Goal: Task Accomplishment & Management: Manage account settings

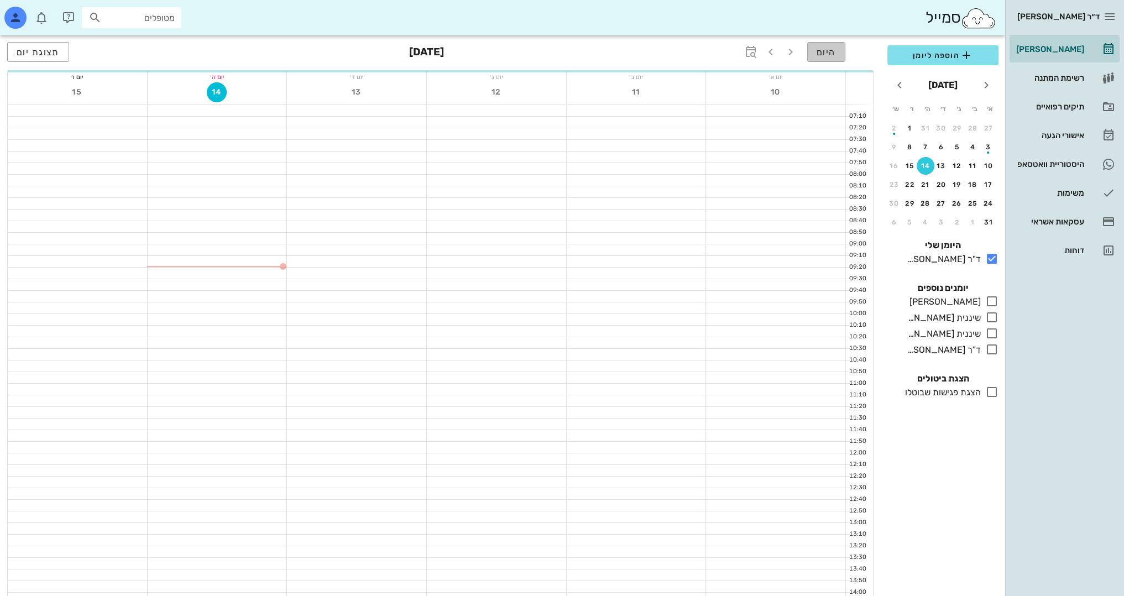
click at [833, 49] on span "היום" at bounding box center [826, 52] width 19 height 11
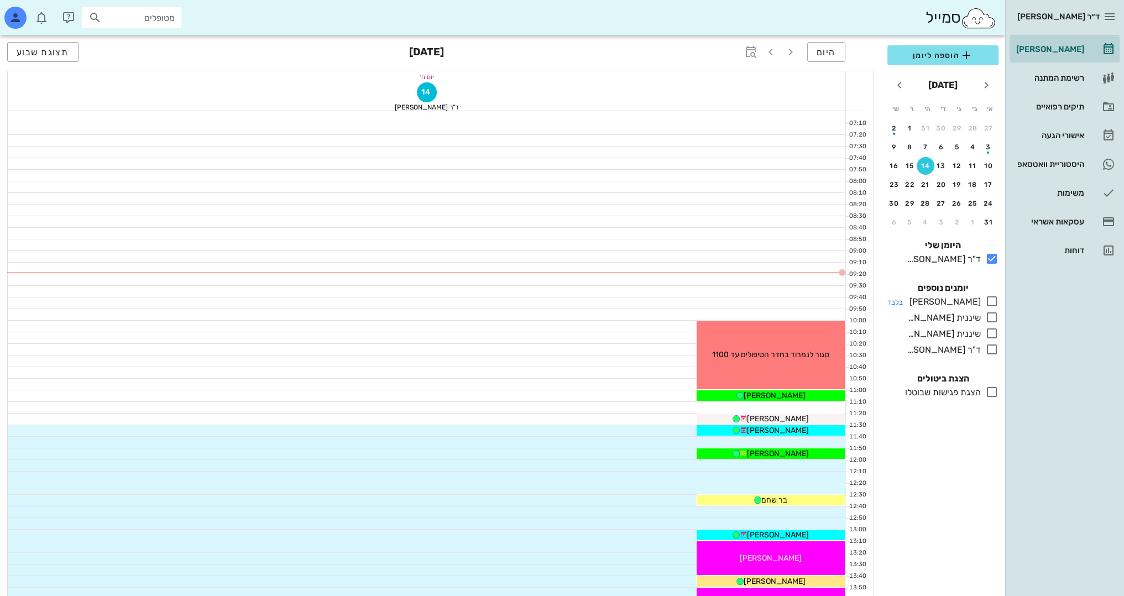
click at [991, 298] on icon at bounding box center [992, 301] width 13 height 13
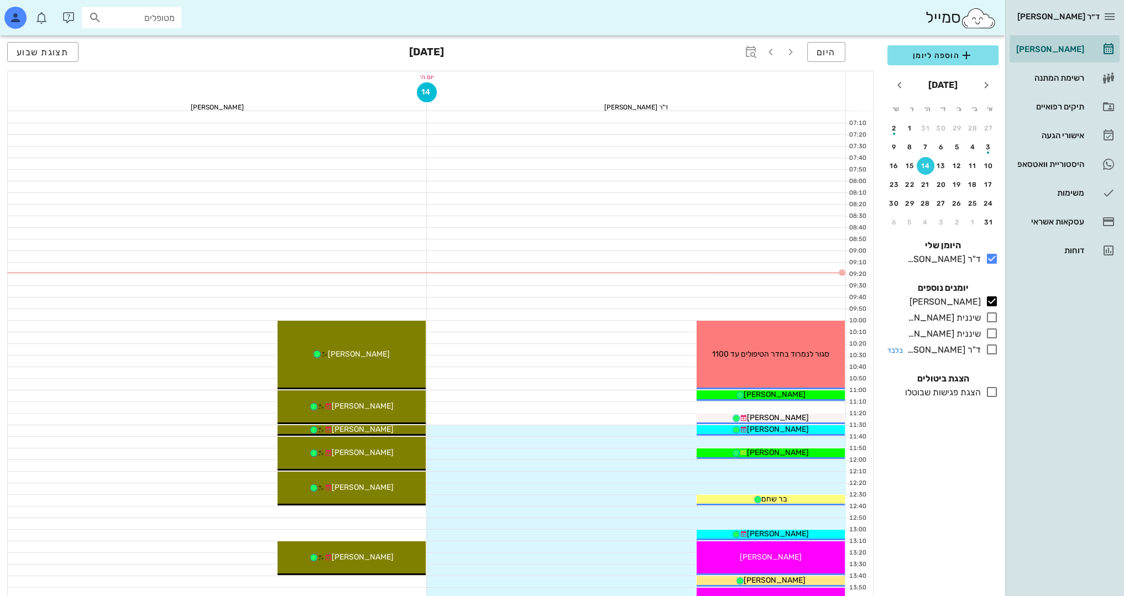
click at [991, 349] on icon at bounding box center [992, 349] width 13 height 13
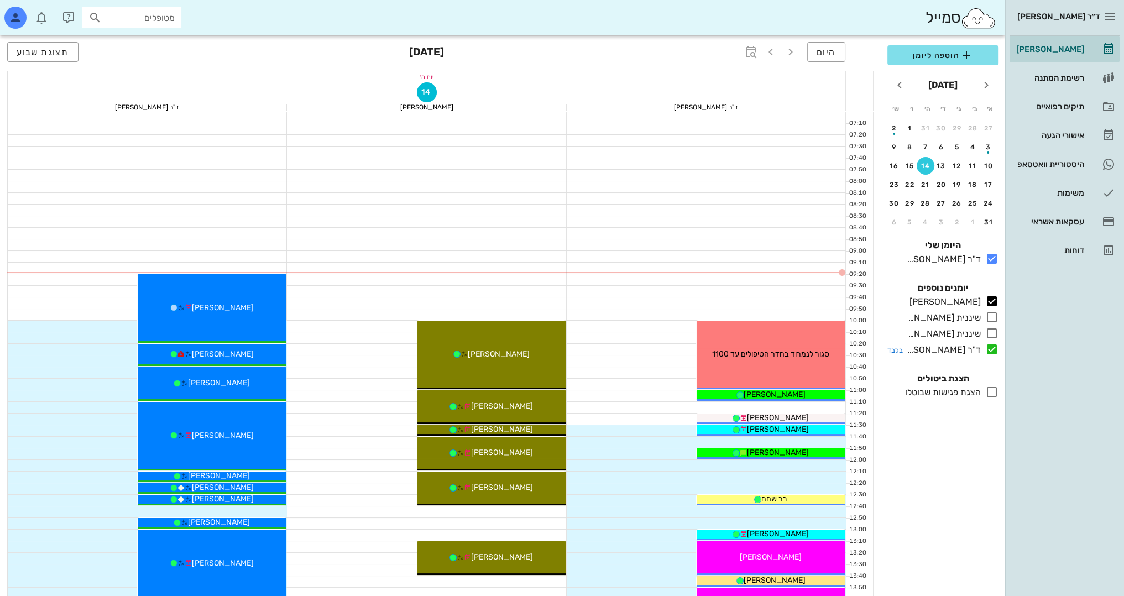
click at [995, 354] on icon at bounding box center [992, 349] width 13 height 13
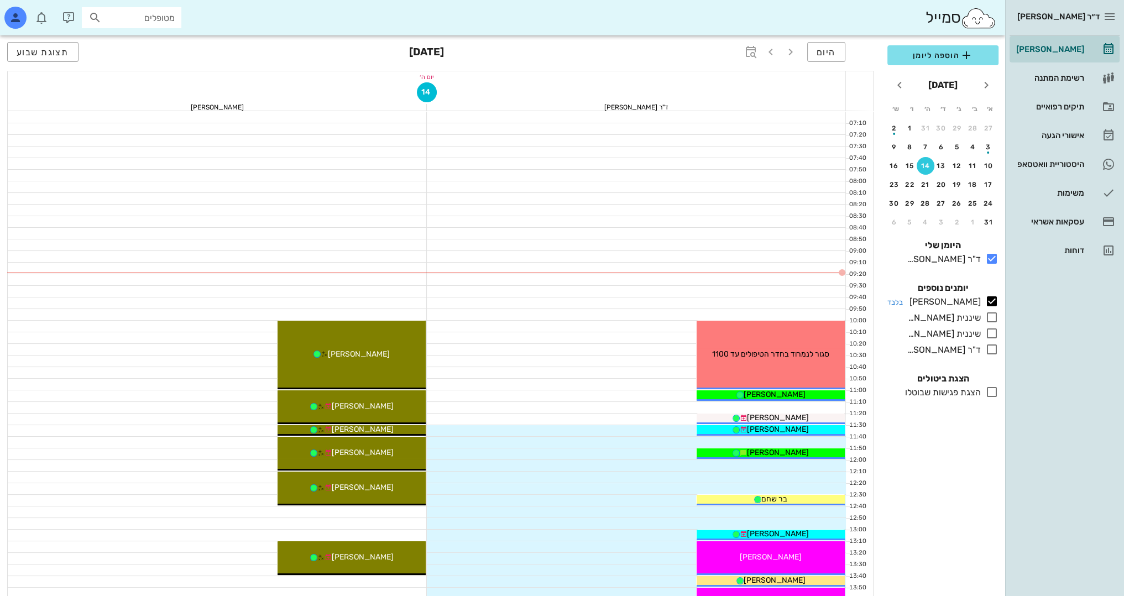
click at [993, 304] on icon at bounding box center [992, 301] width 13 height 13
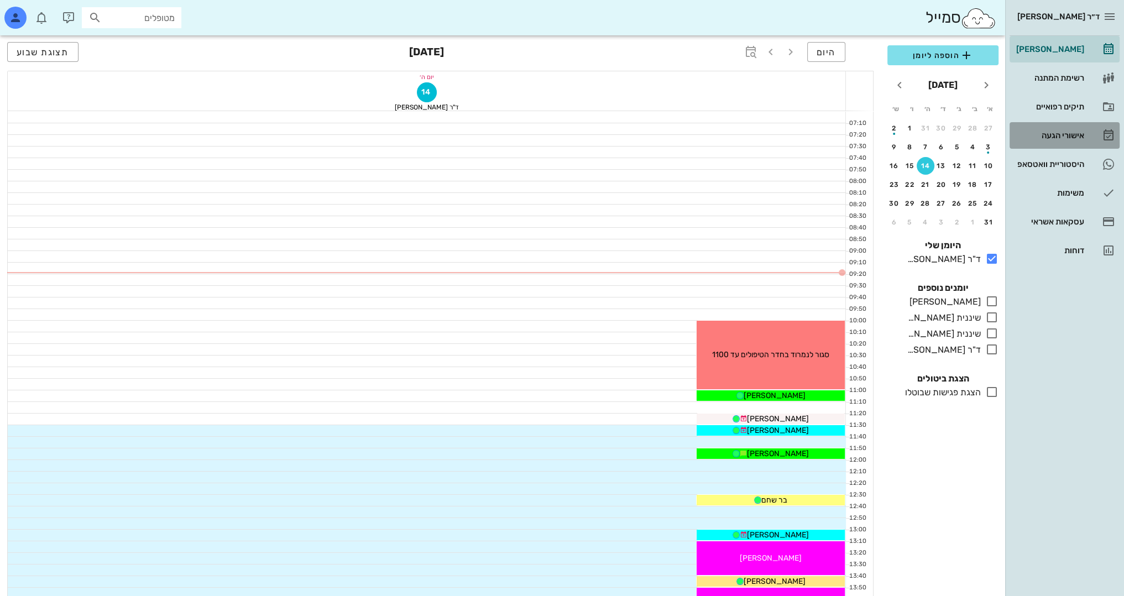
click at [1099, 147] on link "אישורי הגעה" at bounding box center [1065, 135] width 110 height 27
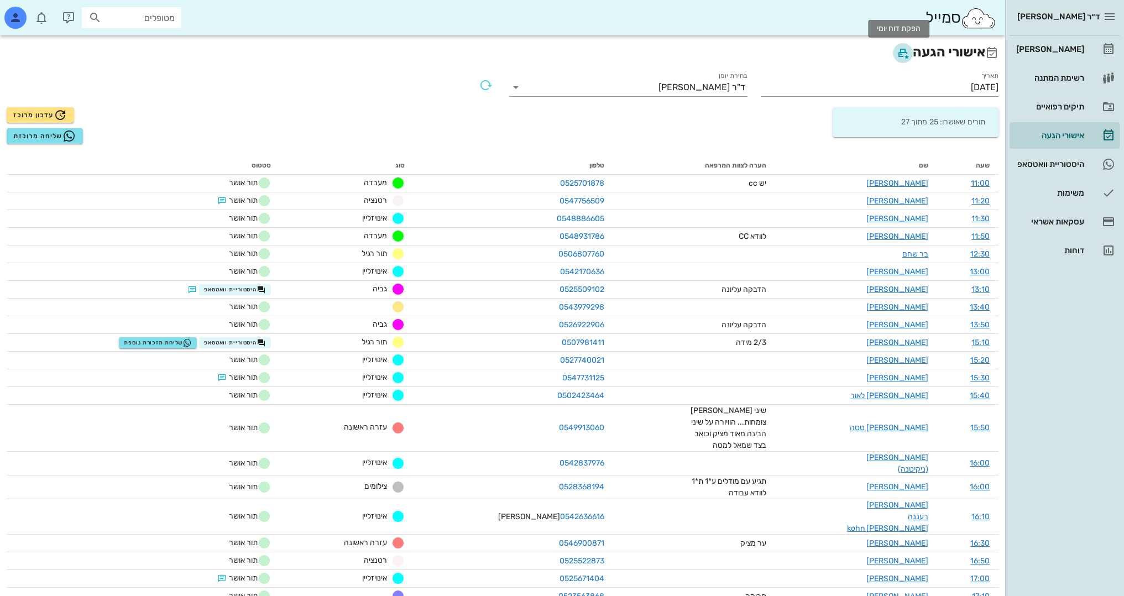
click at [896, 53] on icon "button" at bounding box center [902, 52] width 13 height 13
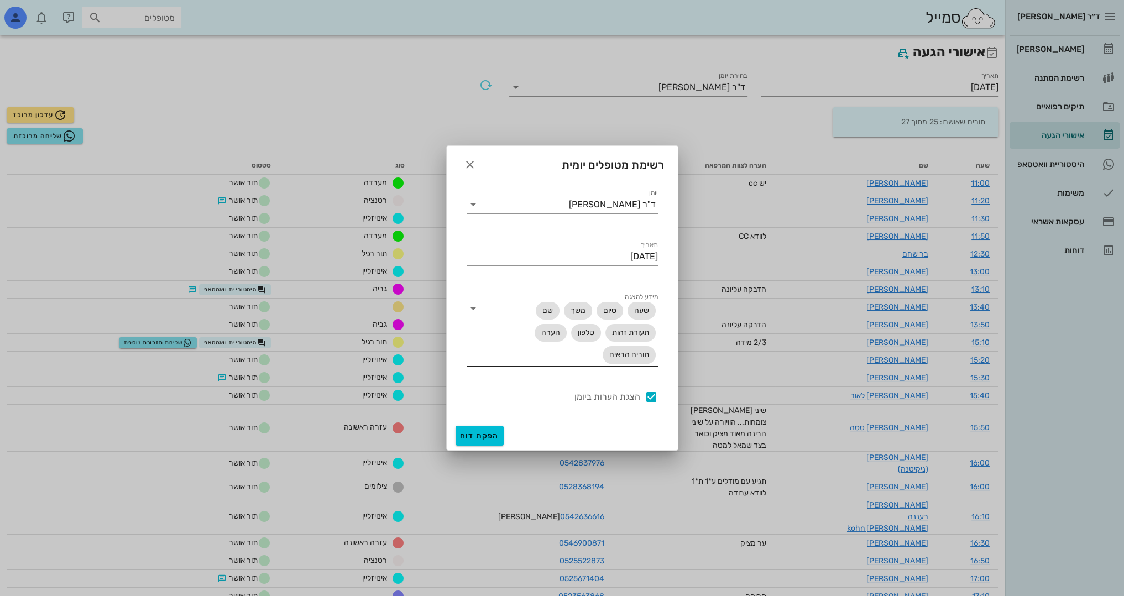
click at [471, 306] on icon at bounding box center [473, 308] width 13 height 13
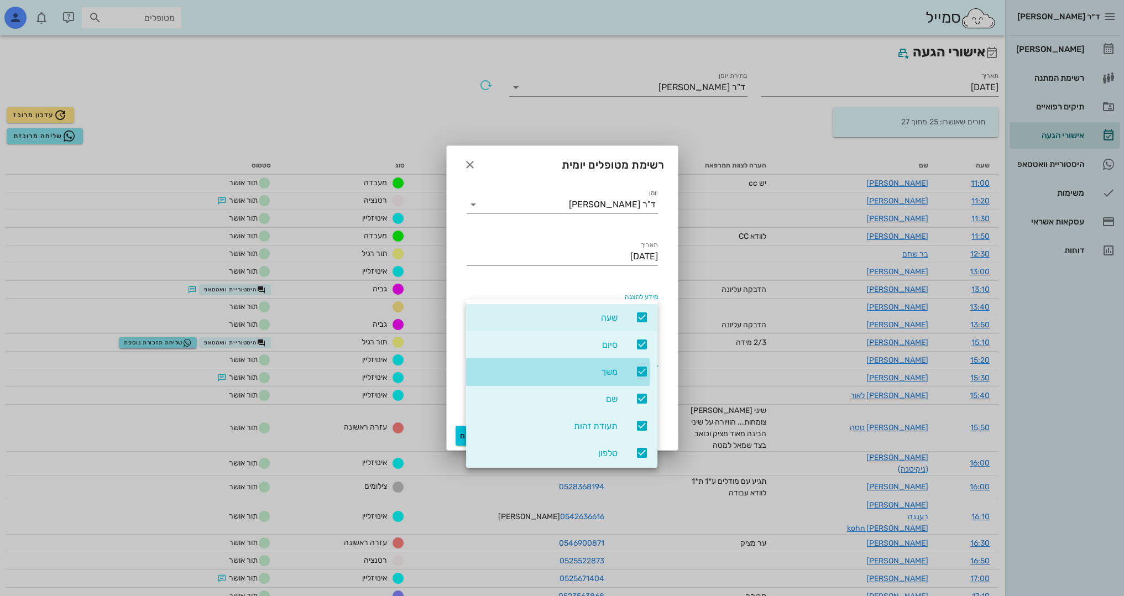
click at [642, 372] on icon at bounding box center [641, 371] width 13 height 13
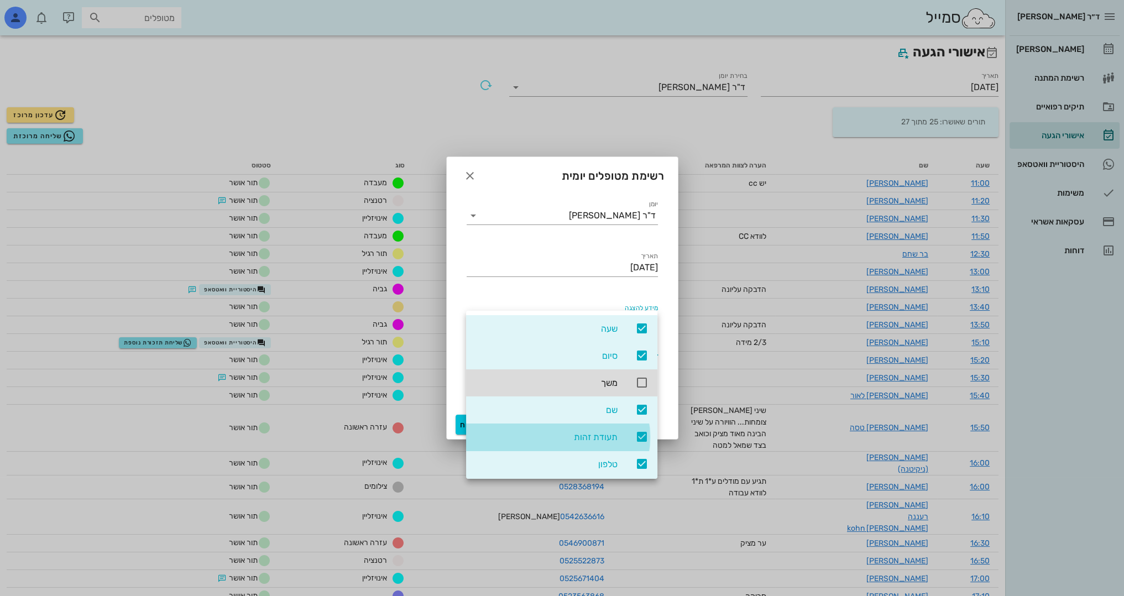
click at [642, 442] on icon at bounding box center [641, 436] width 13 height 13
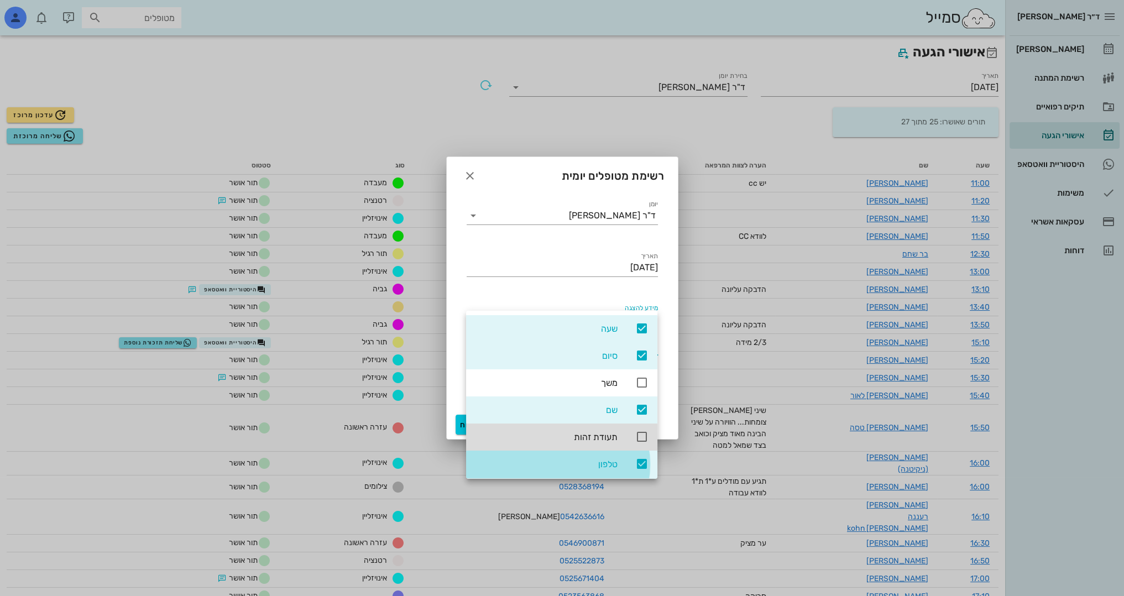
click at [639, 466] on icon at bounding box center [641, 463] width 13 height 13
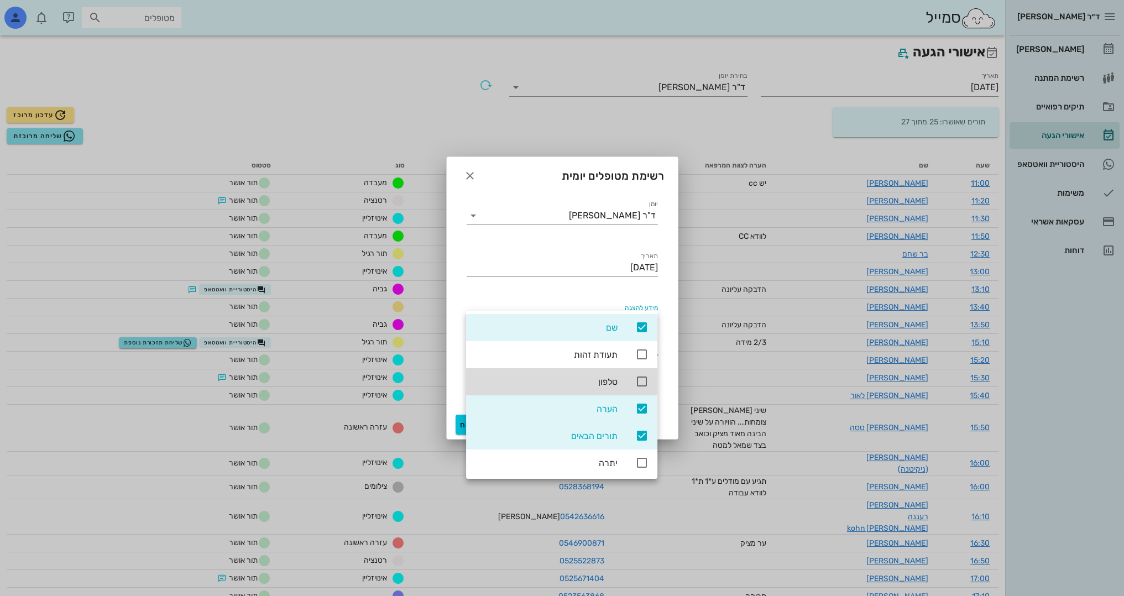
scroll to position [84, 0]
click at [643, 434] on icon at bounding box center [641, 434] width 13 height 13
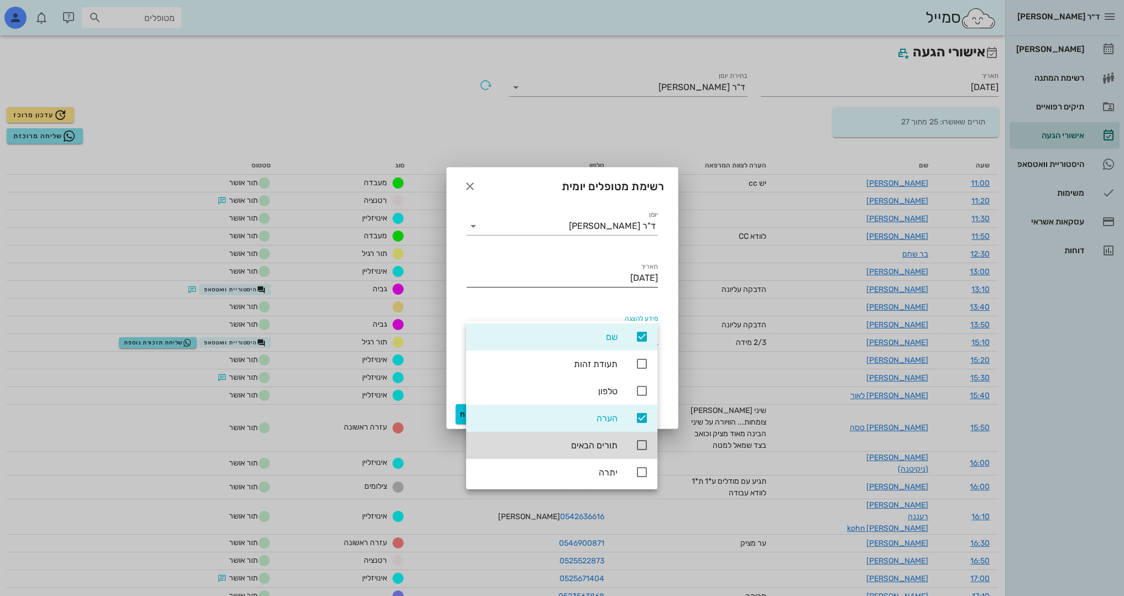
click at [529, 280] on input "[DATE]" at bounding box center [562, 278] width 191 height 18
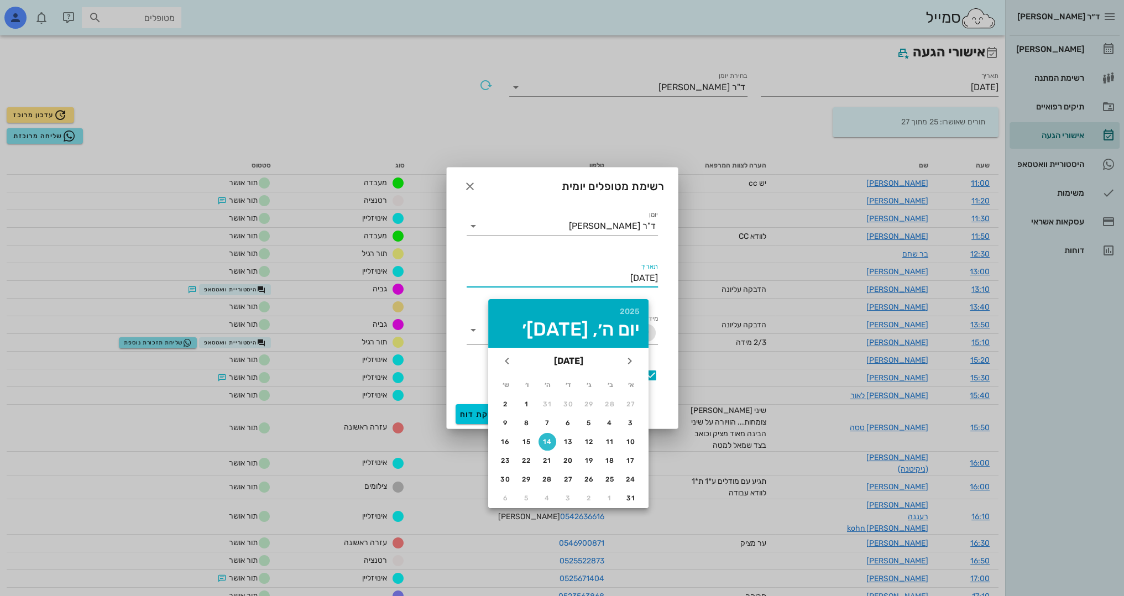
click at [529, 280] on input "[DATE]" at bounding box center [562, 278] width 191 height 18
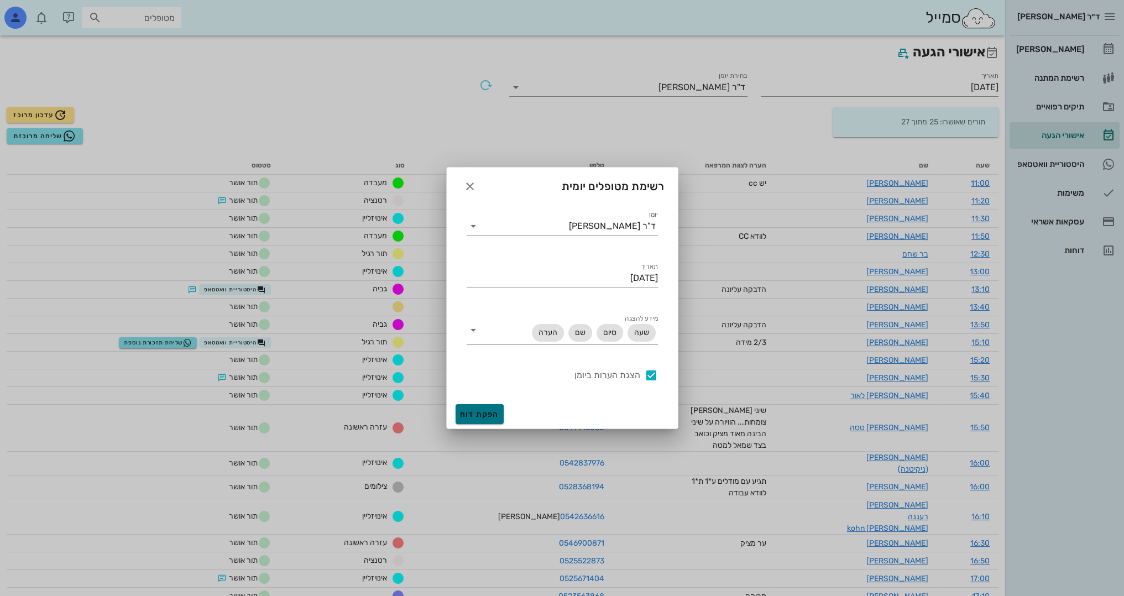
click at [490, 410] on span "הפקת דוח" at bounding box center [479, 414] width 39 height 9
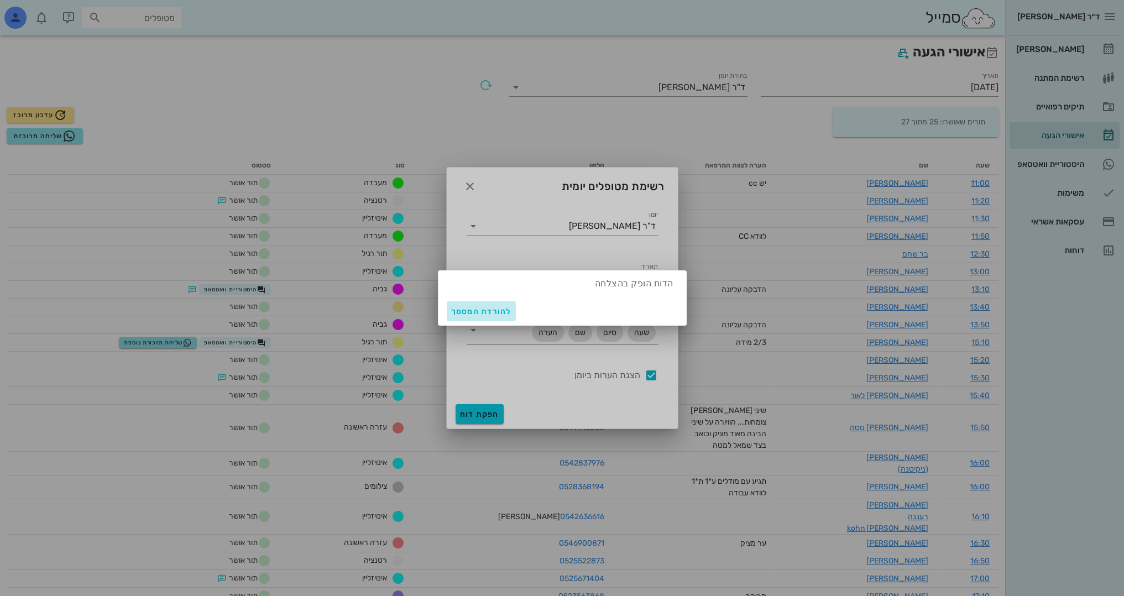
click at [489, 305] on button "להורדת המסמך" at bounding box center [481, 311] width 69 height 20
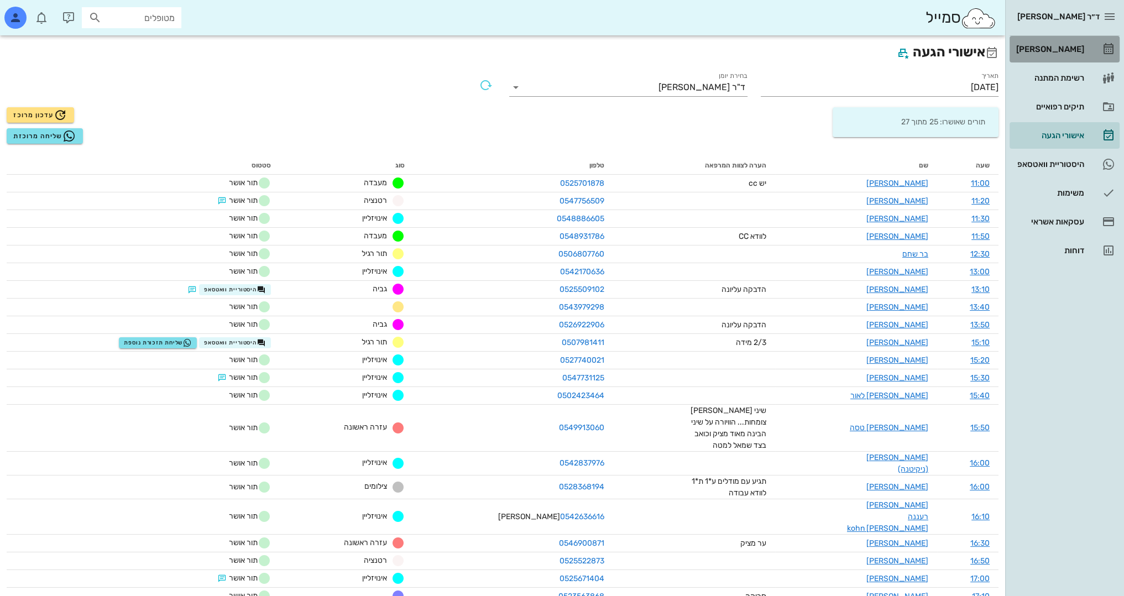
click at [1080, 56] on div "[PERSON_NAME]" at bounding box center [1049, 49] width 70 height 18
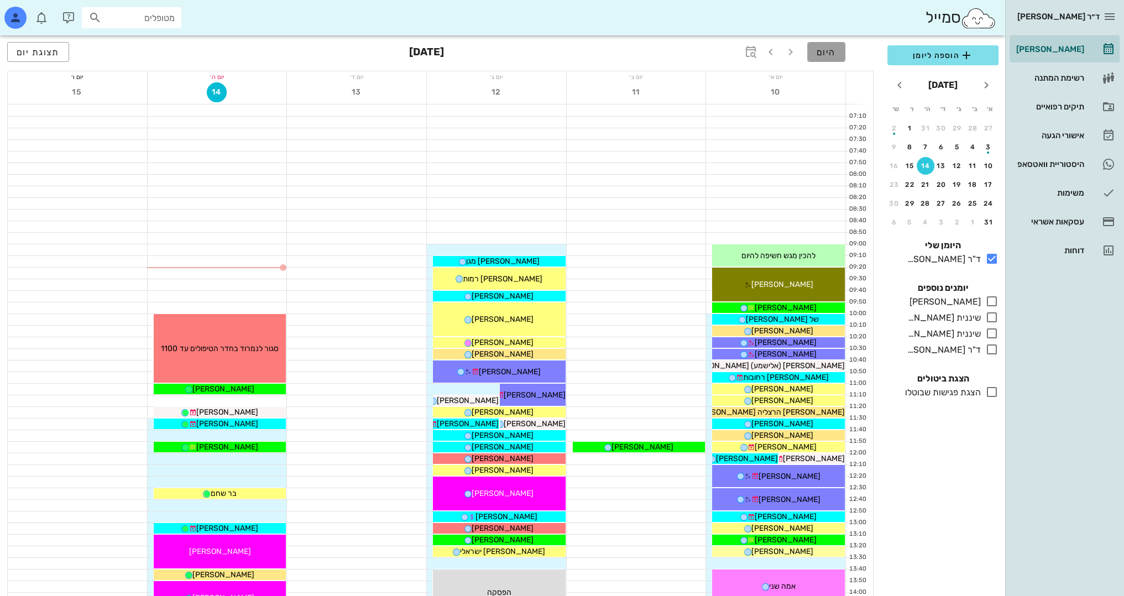
click at [823, 58] on button "היום" at bounding box center [826, 52] width 38 height 20
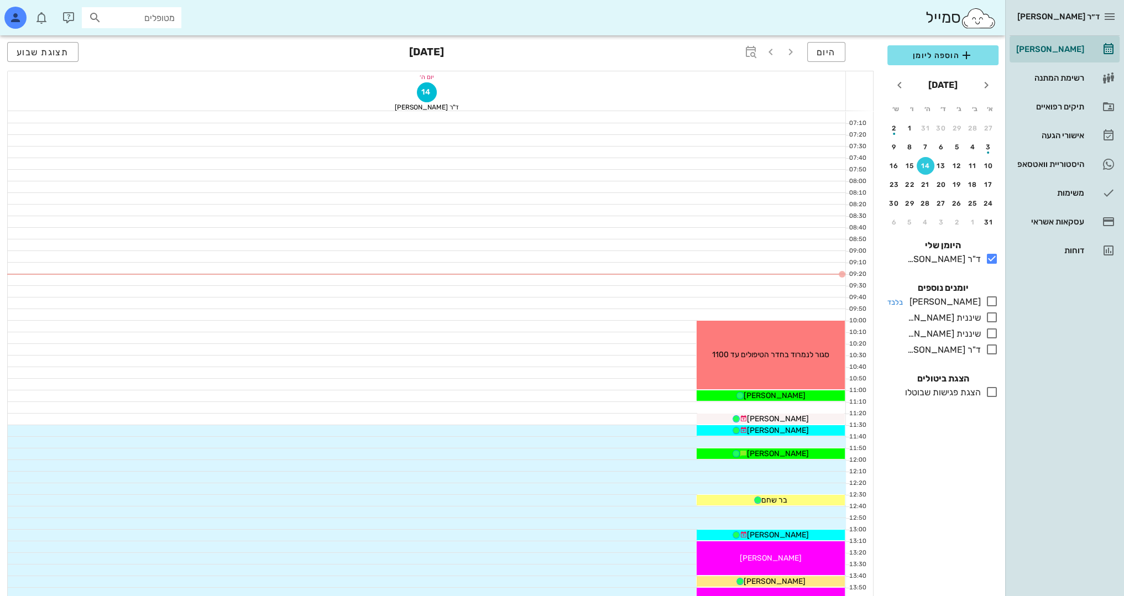
click at [994, 303] on icon at bounding box center [992, 301] width 13 height 13
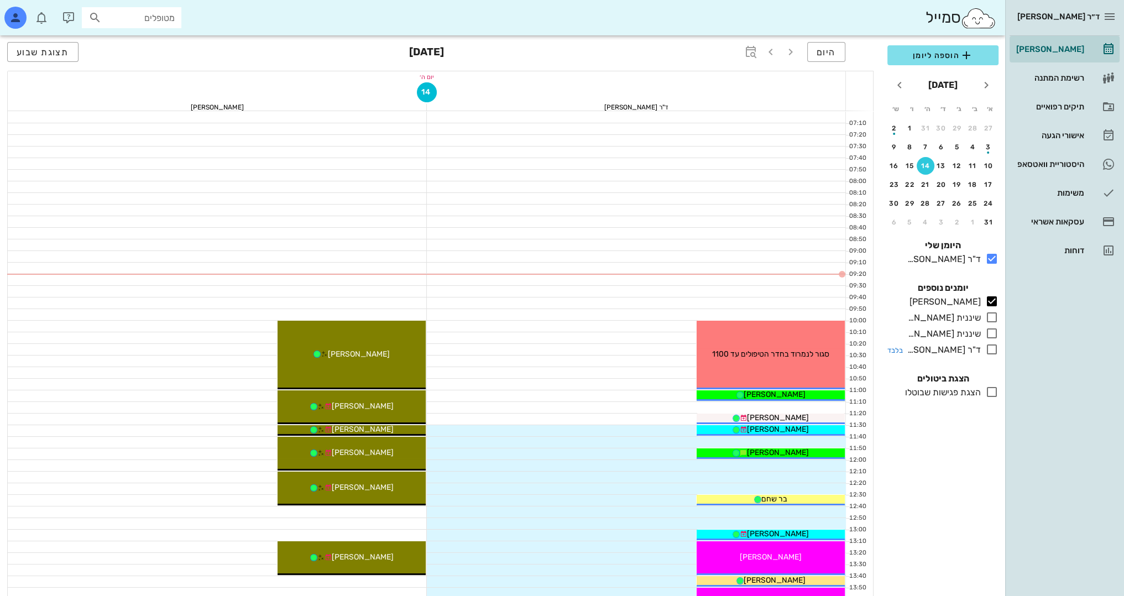
click at [992, 348] on icon at bounding box center [992, 349] width 13 height 13
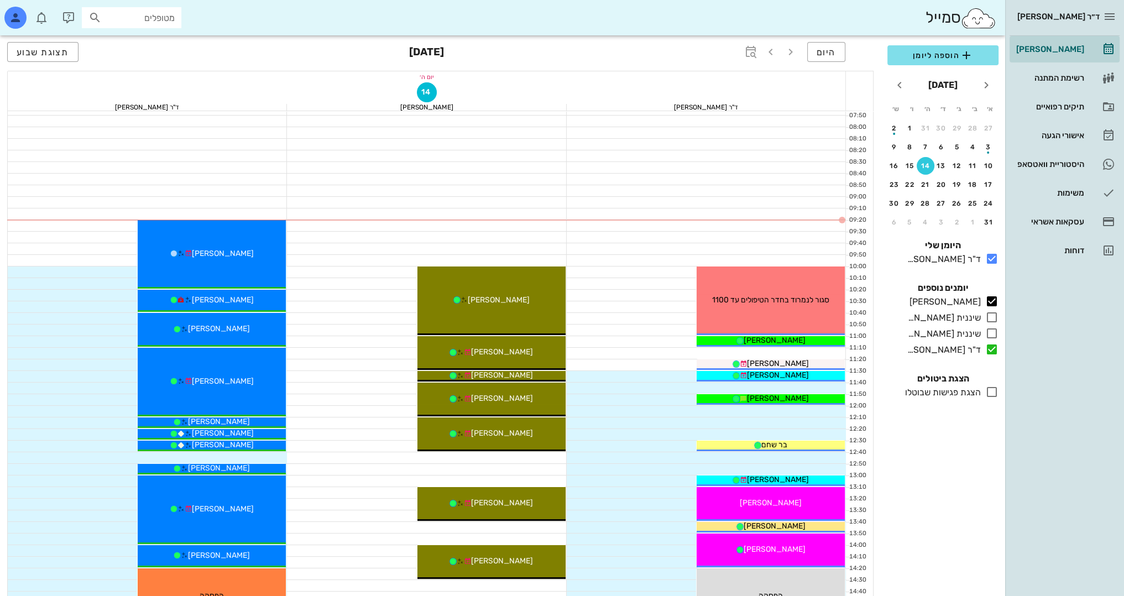
scroll to position [55, 0]
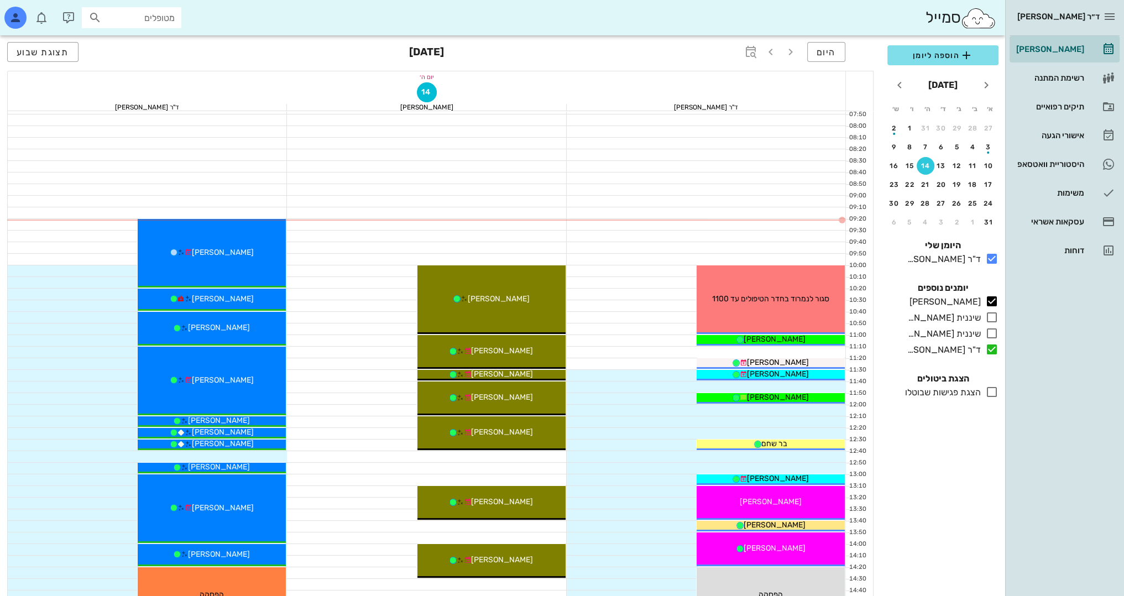
click at [995, 395] on icon at bounding box center [992, 391] width 13 height 13
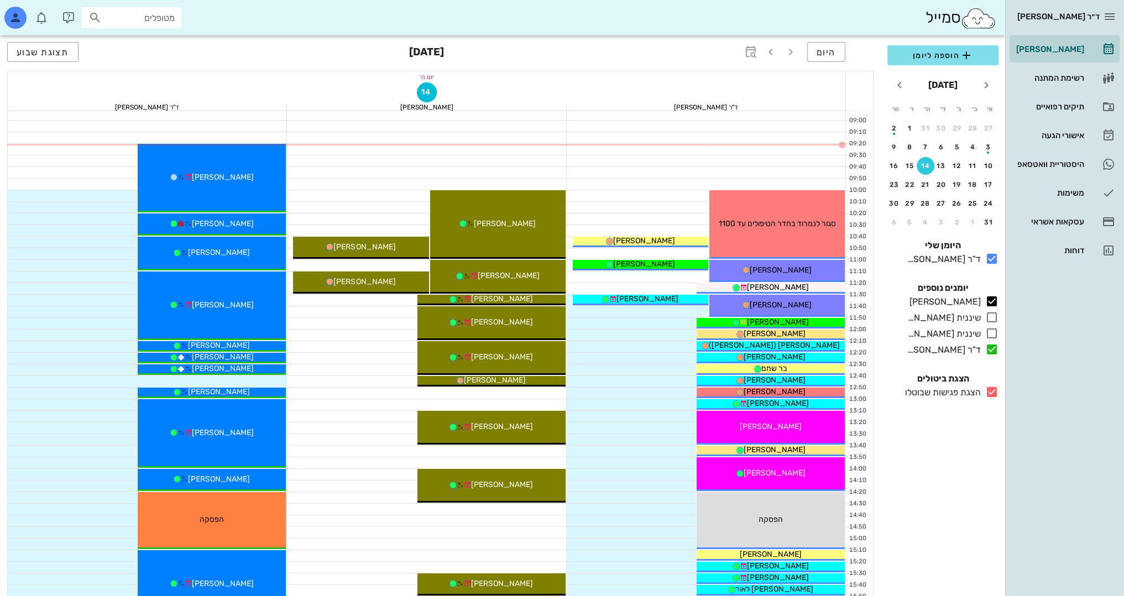
scroll to position [103, 0]
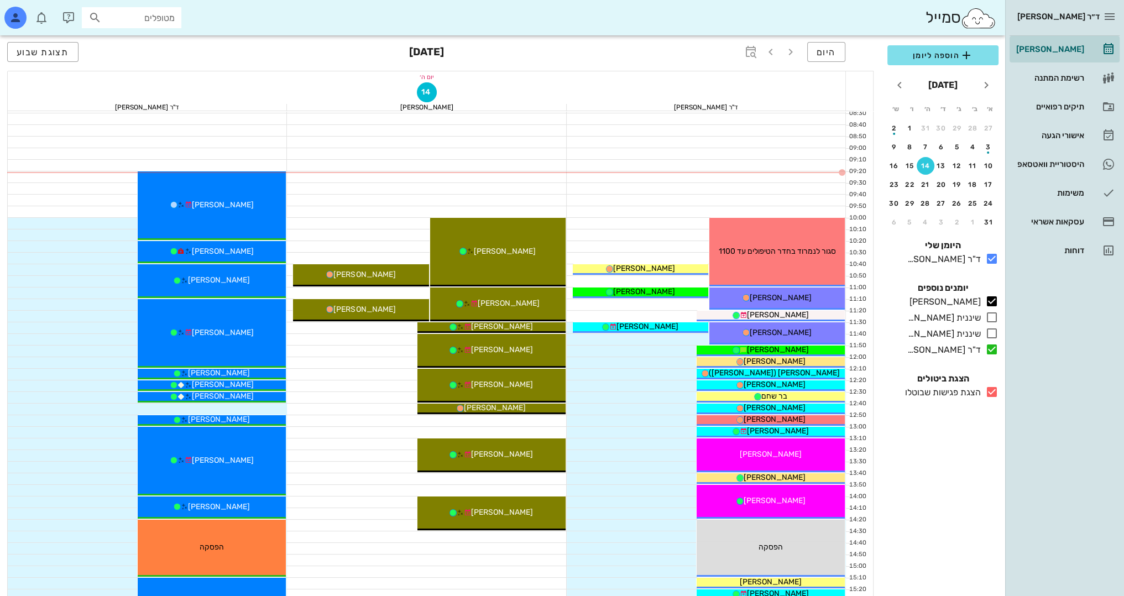
click at [997, 390] on icon at bounding box center [992, 391] width 13 height 13
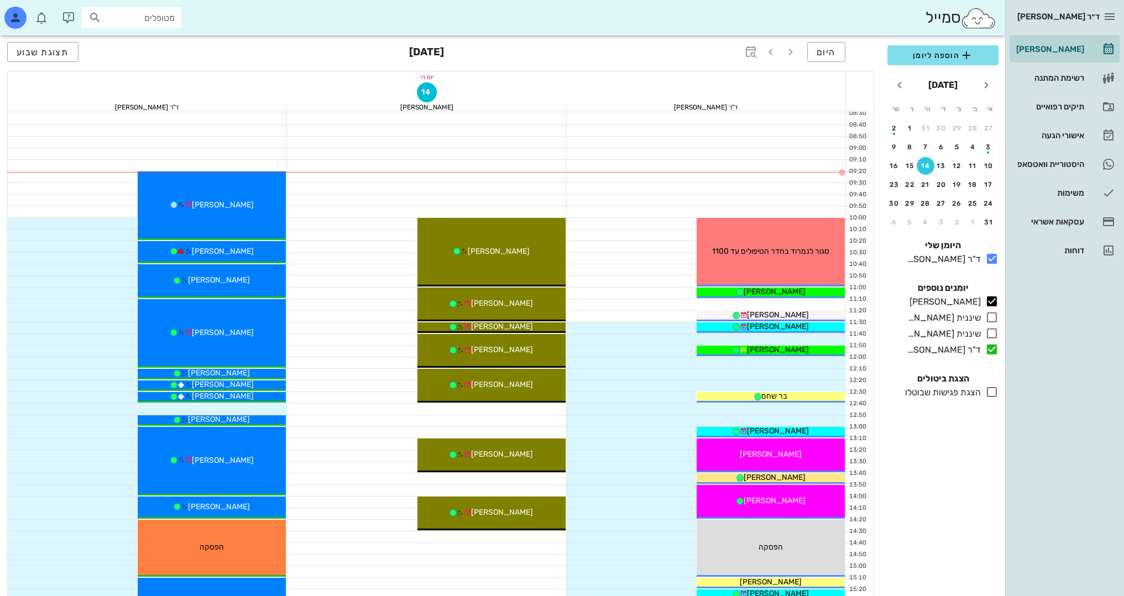
click at [997, 390] on icon at bounding box center [992, 391] width 13 height 13
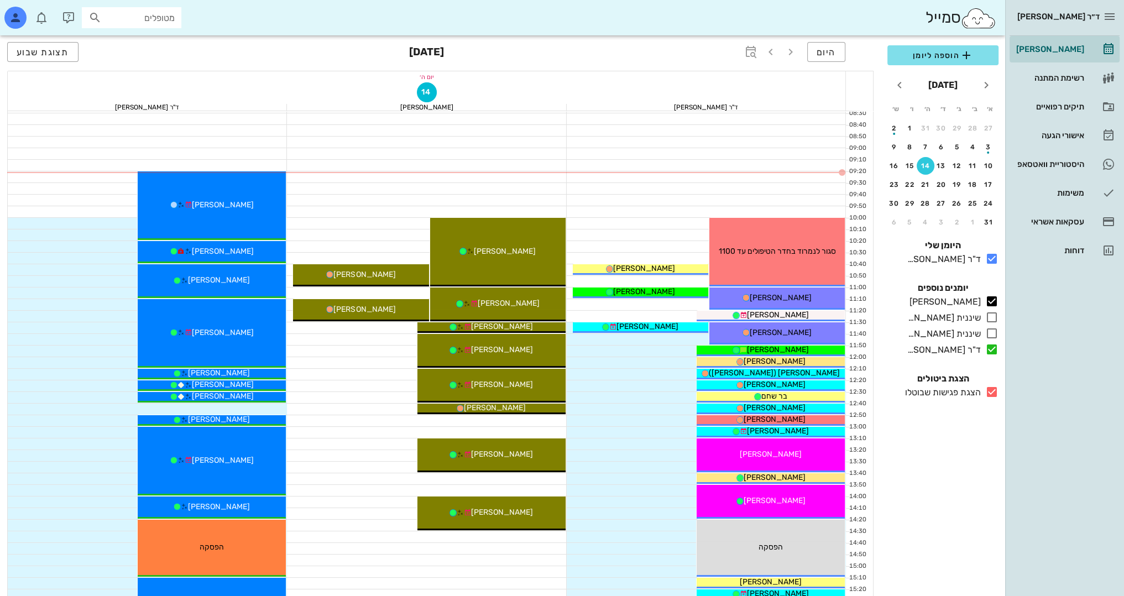
click at [997, 390] on icon at bounding box center [992, 391] width 13 height 13
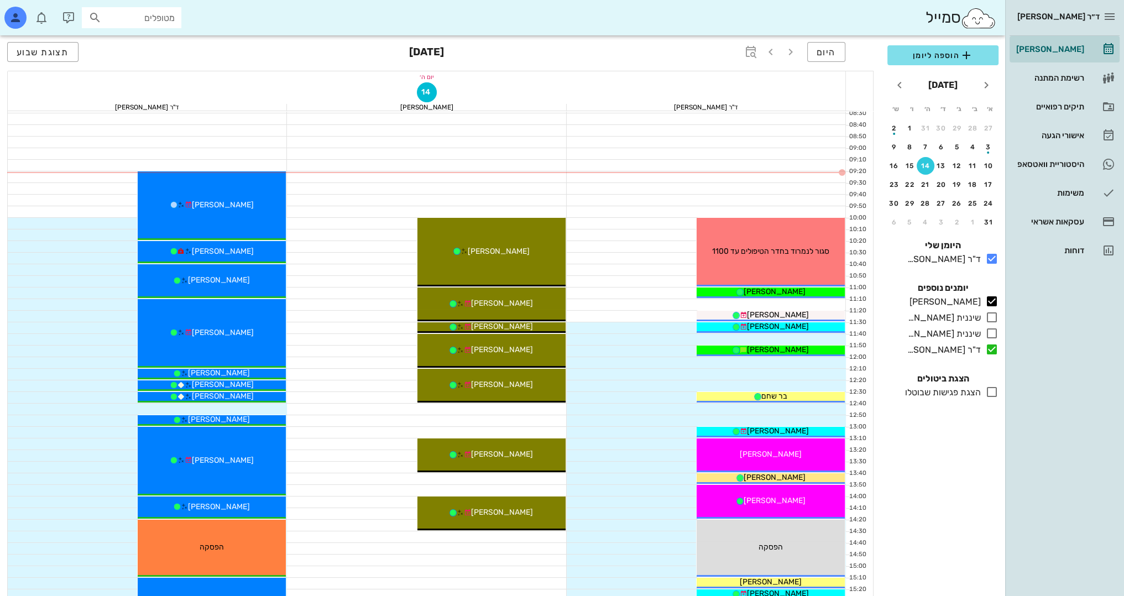
click at [997, 390] on icon at bounding box center [992, 391] width 13 height 13
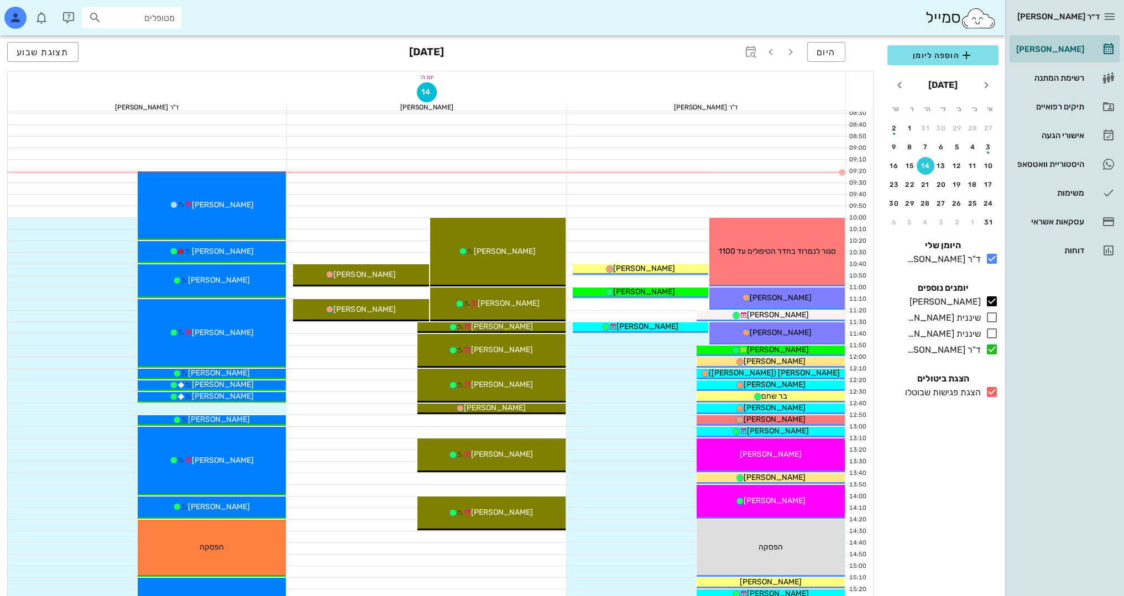
click at [991, 393] on icon at bounding box center [992, 391] width 13 height 13
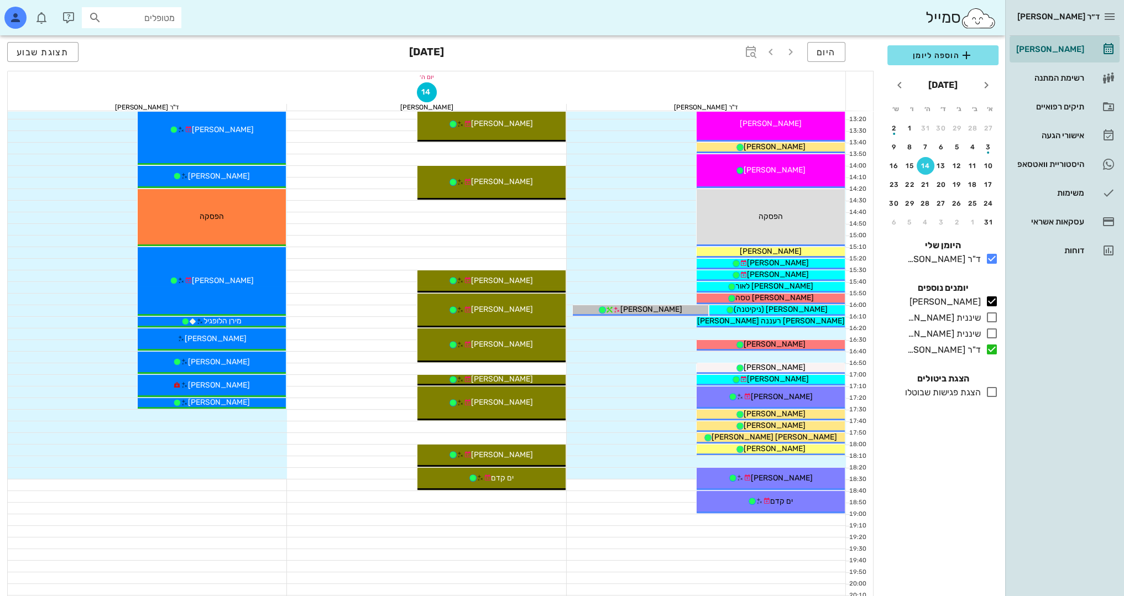
scroll to position [435, 0]
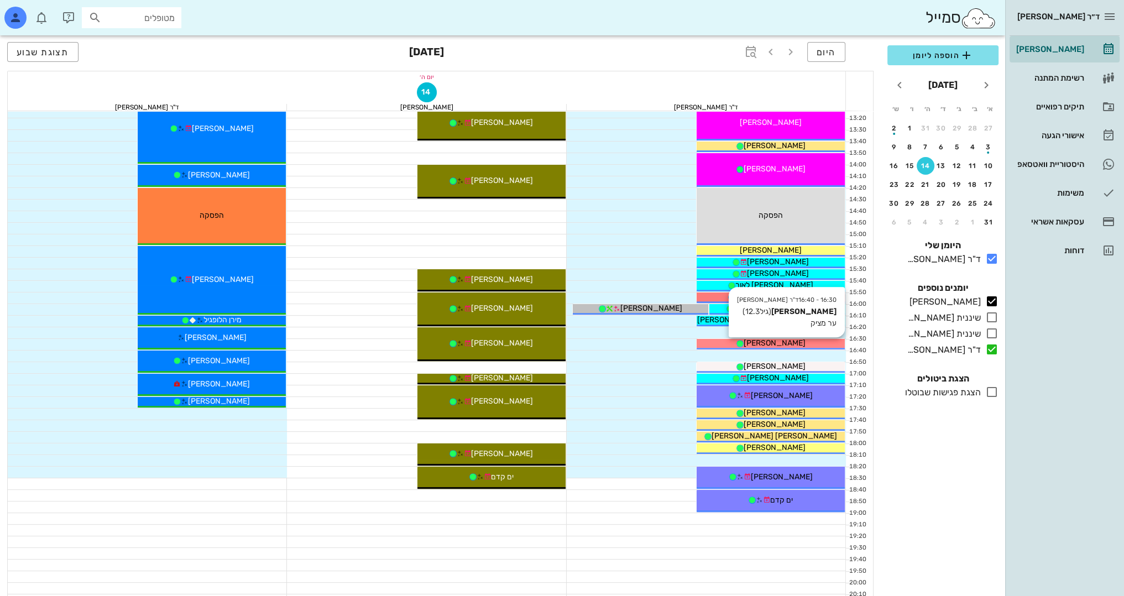
click at [815, 345] on div "[PERSON_NAME]" at bounding box center [771, 343] width 148 height 12
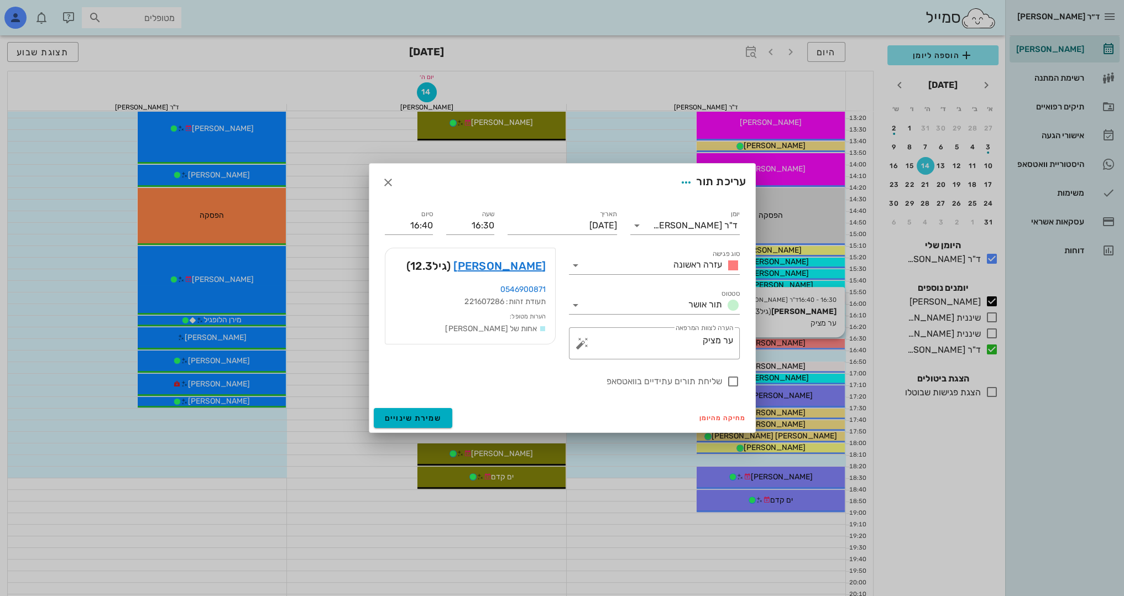
click at [815, 345] on div at bounding box center [562, 298] width 1124 height 596
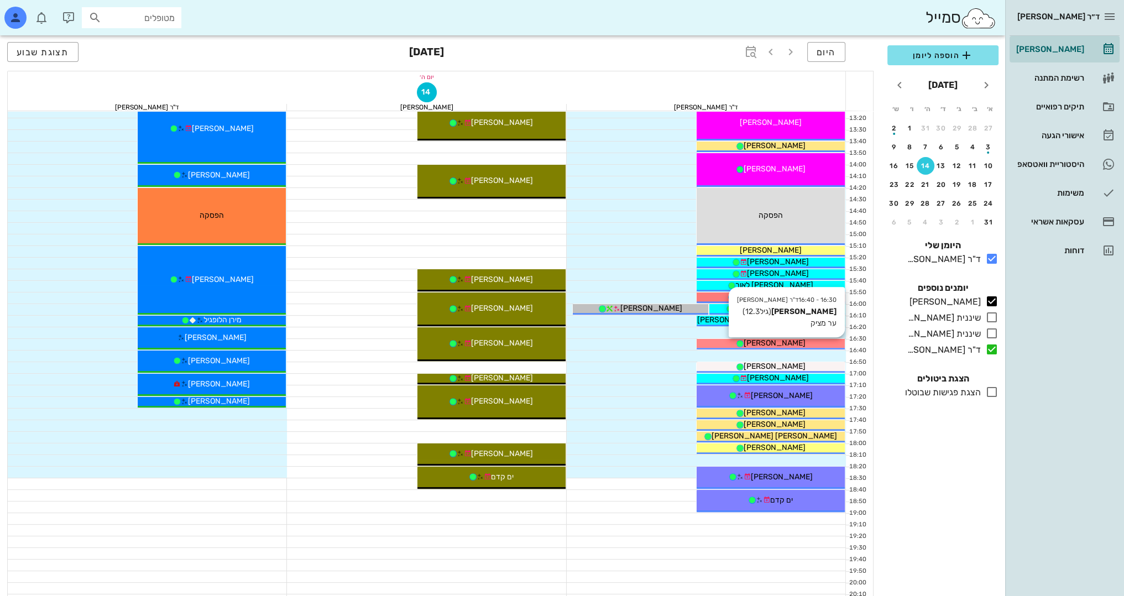
click at [815, 345] on div "[PERSON_NAME]" at bounding box center [771, 343] width 148 height 12
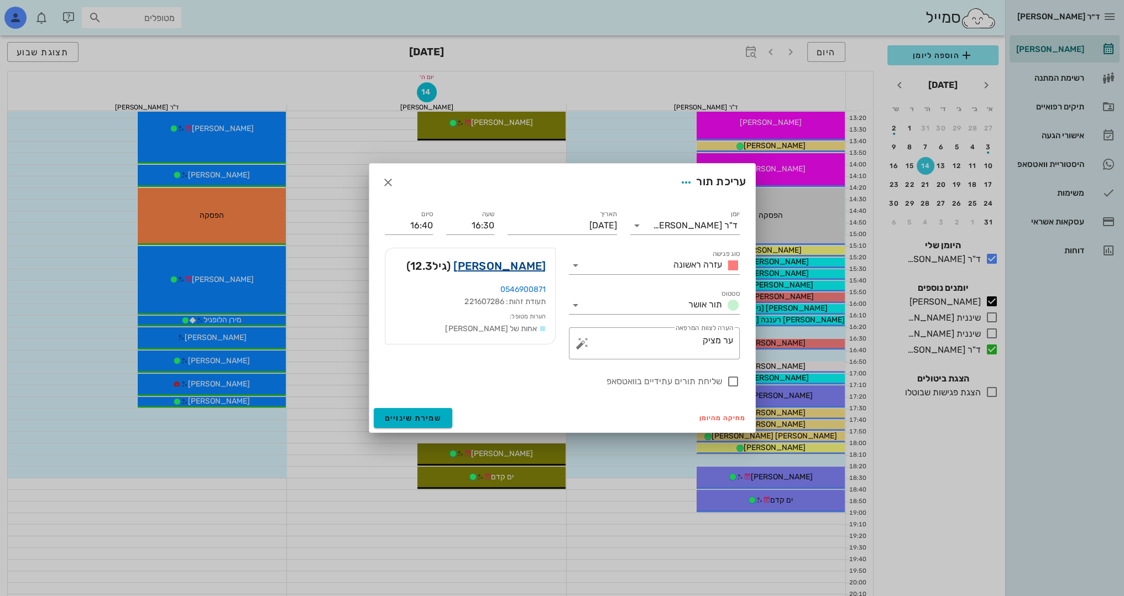
click at [513, 269] on link "[PERSON_NAME]" at bounding box center [499, 266] width 92 height 18
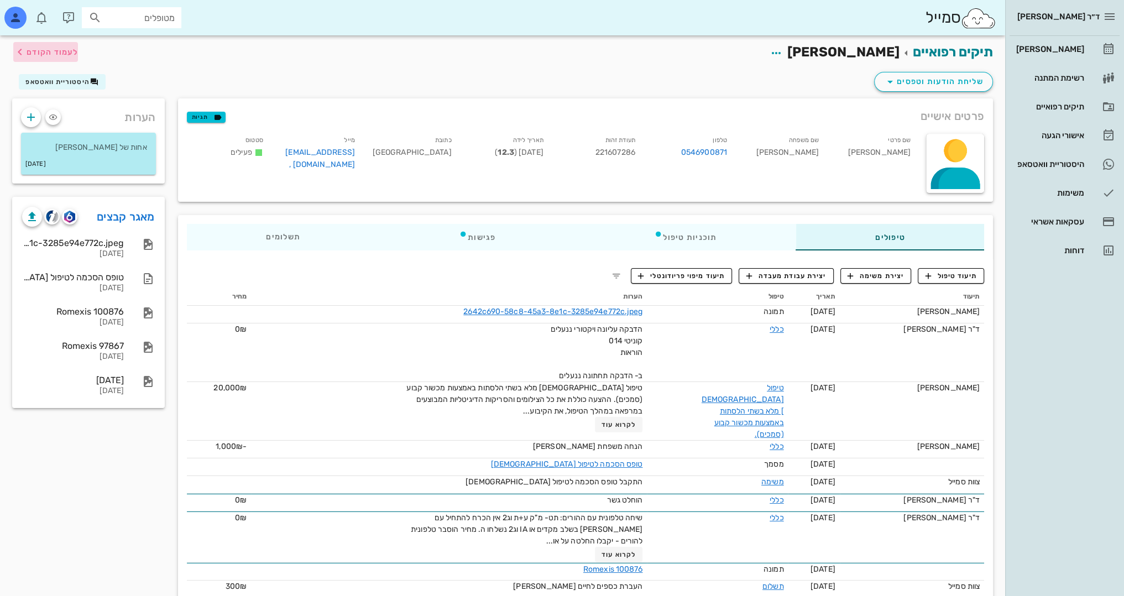
click at [35, 52] on span "לעמוד הקודם" at bounding box center [52, 52] width 51 height 9
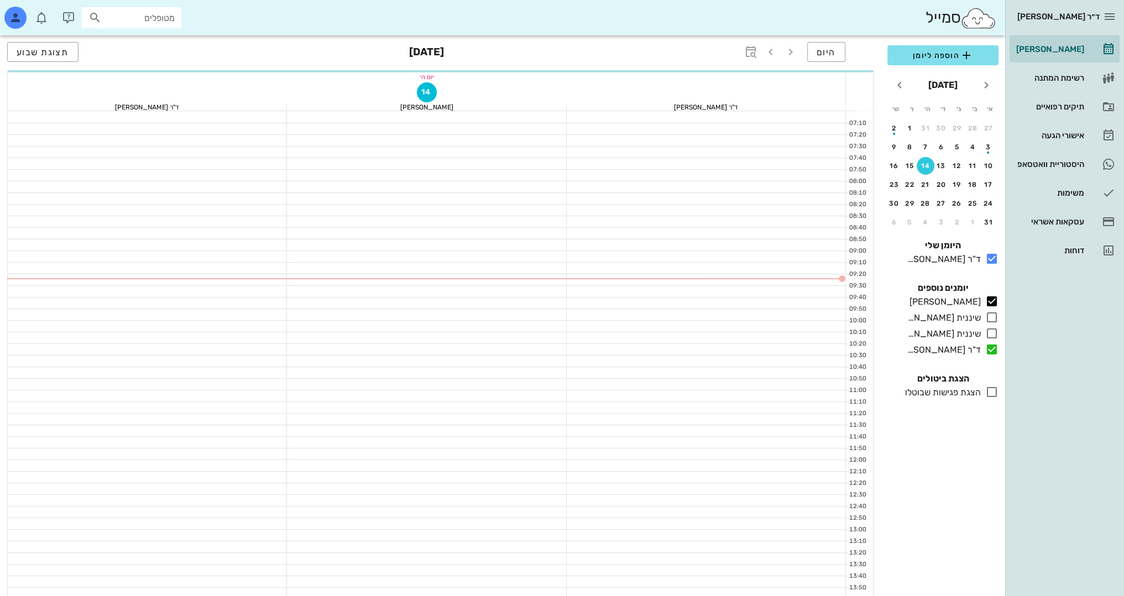
scroll to position [435, 0]
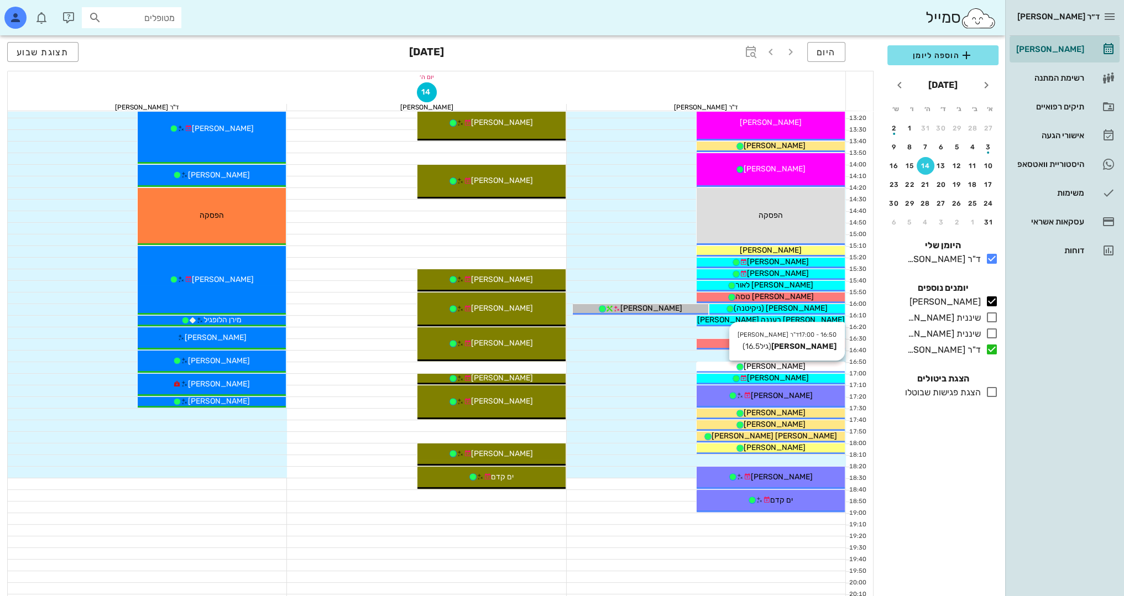
click at [797, 365] on div "[PERSON_NAME]" at bounding box center [771, 367] width 148 height 12
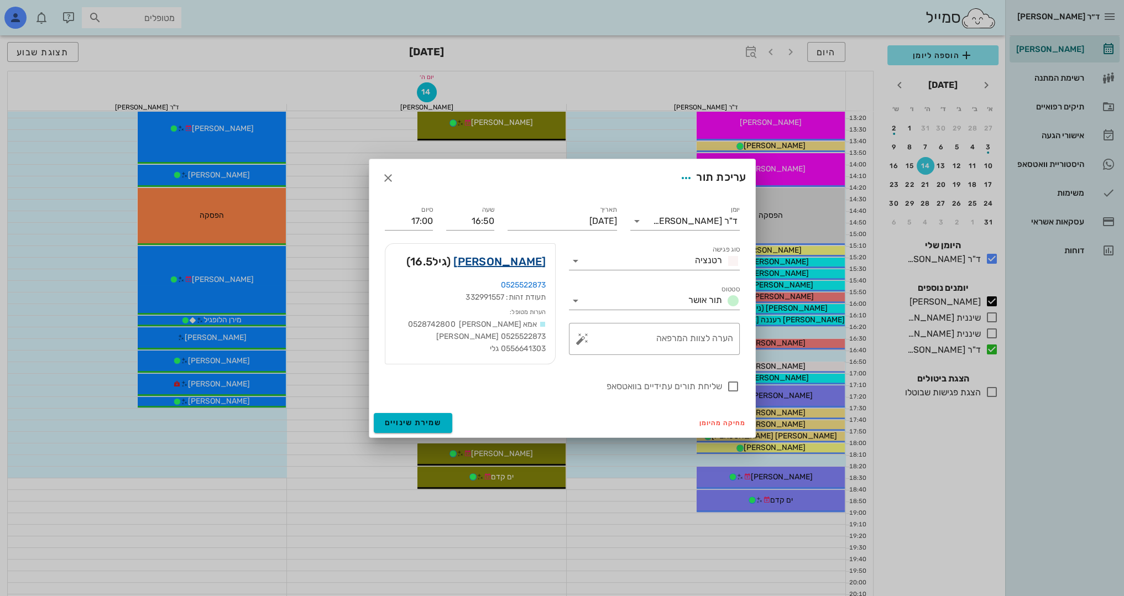
click at [528, 264] on link "[PERSON_NAME]" at bounding box center [499, 262] width 92 height 18
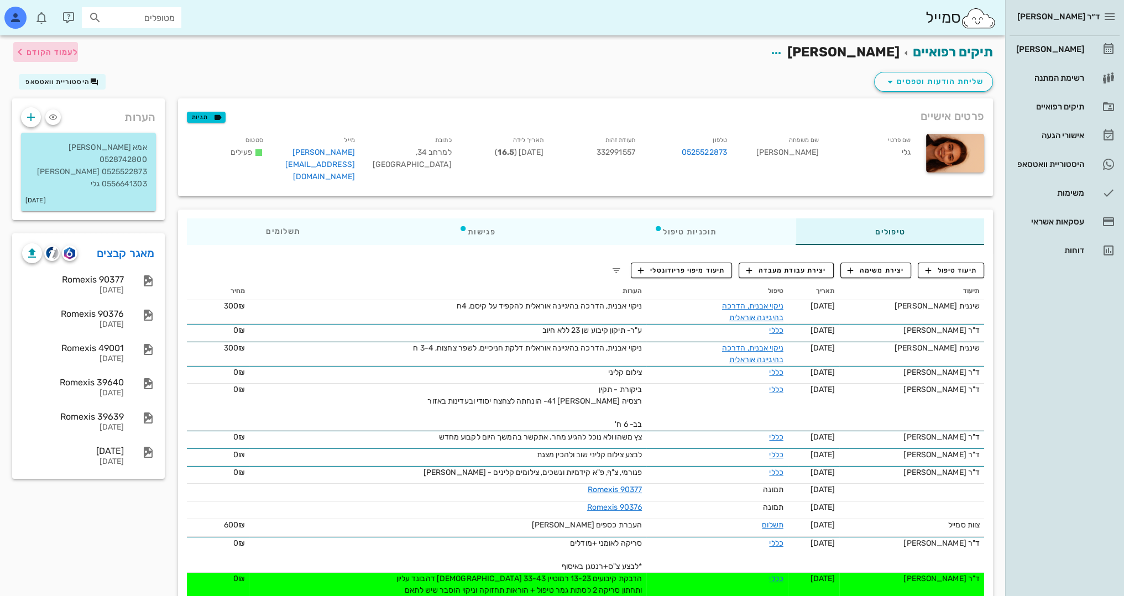
click at [60, 55] on span "לעמוד הקודם" at bounding box center [52, 52] width 51 height 9
